Goal: Information Seeking & Learning: Learn about a topic

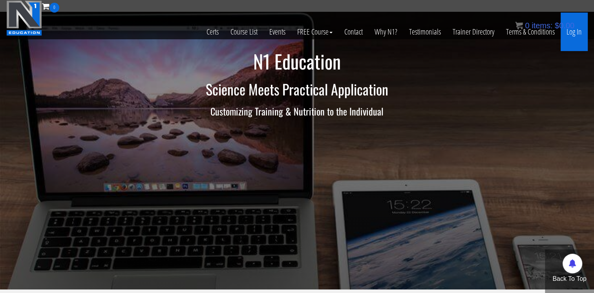
click at [569, 34] on link "Log In" at bounding box center [574, 32] width 27 height 38
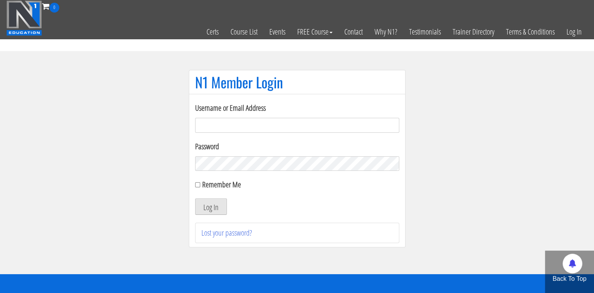
type input "[EMAIL_ADDRESS][DOMAIN_NAME]"
click at [211, 209] on button "Log In" at bounding box center [211, 206] width 32 height 16
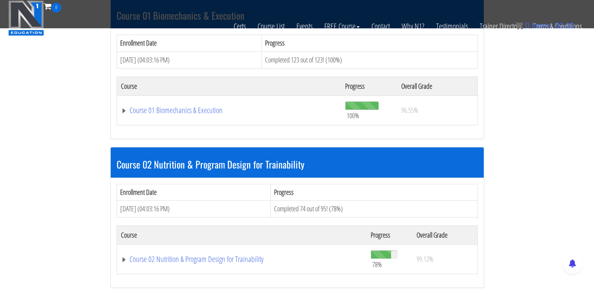
scroll to position [267, 0]
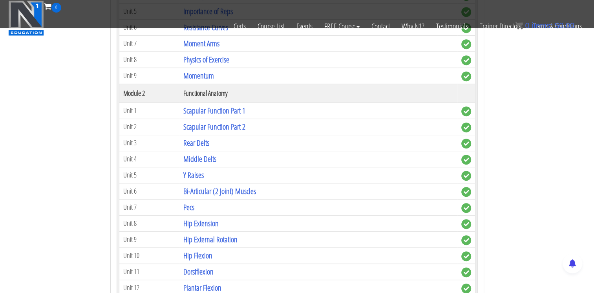
scroll to position [487, 0]
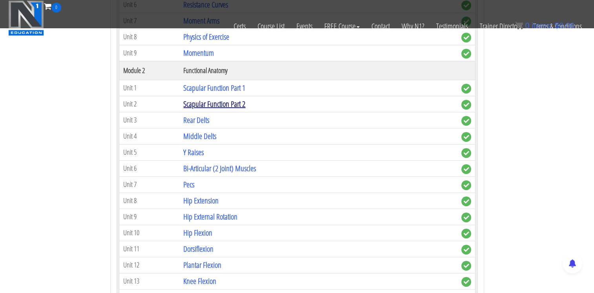
click at [232, 100] on link "Scapular Function Part 2" at bounding box center [214, 104] width 62 height 11
click at [215, 104] on link "Scapular Function Part 2" at bounding box center [214, 104] width 62 height 11
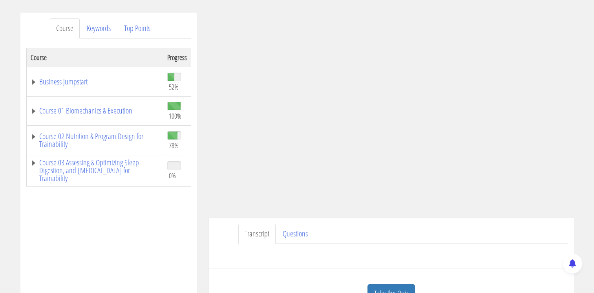
scroll to position [92, 0]
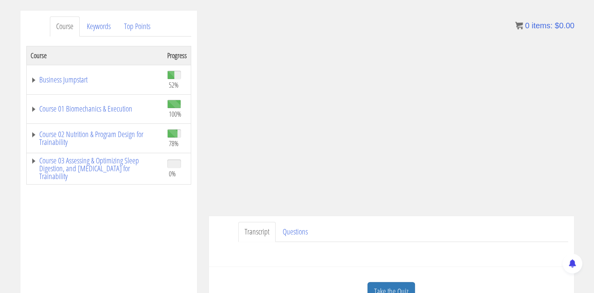
click at [465, 249] on div "Have a question on this unit? Please submit it here: Name * First Last Email * *" at bounding box center [392, 251] width 354 height 19
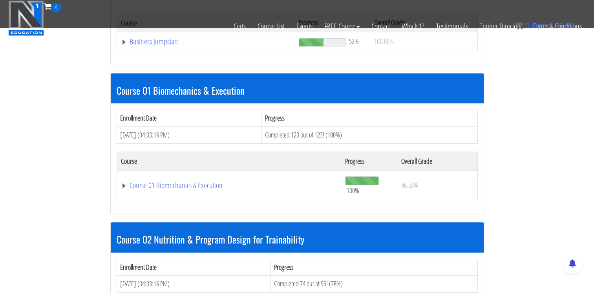
scroll to position [188, 0]
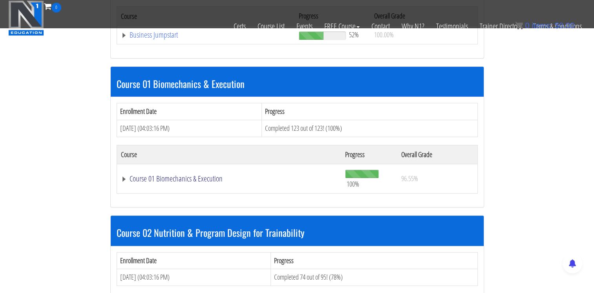
click at [183, 39] on link "Course 01 Biomechanics & Execution" at bounding box center [206, 35] width 170 height 8
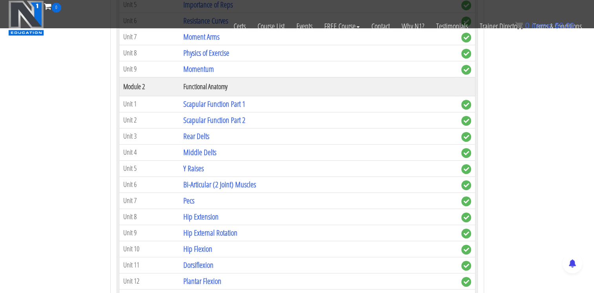
scroll to position [474, 0]
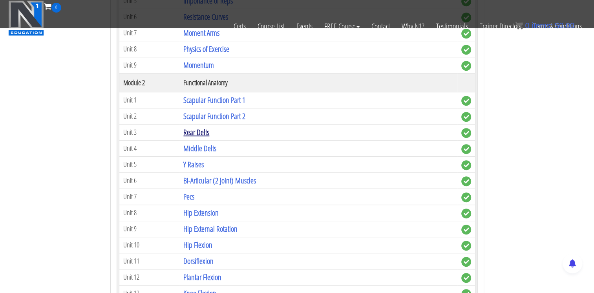
click at [196, 131] on link "Rear Delts" at bounding box center [196, 132] width 26 height 11
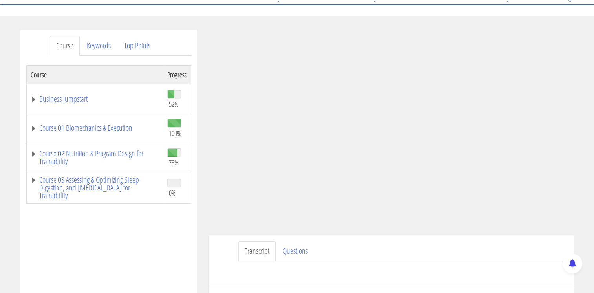
scroll to position [80, 0]
